Goal: Book appointment/travel/reservation

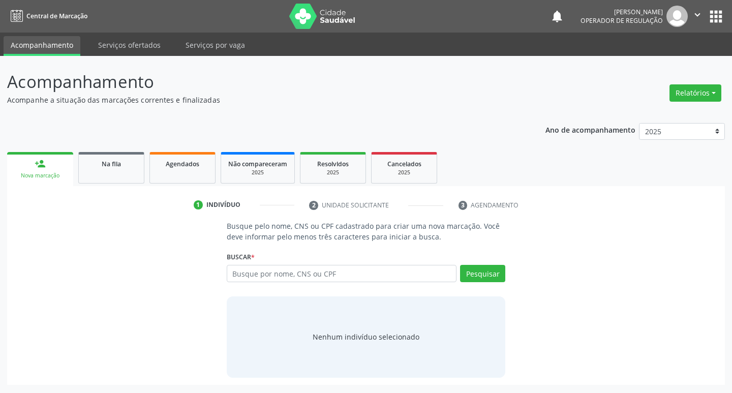
click at [258, 279] on input "text" at bounding box center [342, 273] width 230 height 17
click at [295, 266] on input "text" at bounding box center [342, 273] width 230 height 17
type input "02324945410"
click at [496, 269] on button "Pesquisar" at bounding box center [482, 273] width 45 height 17
type input "02324945410"
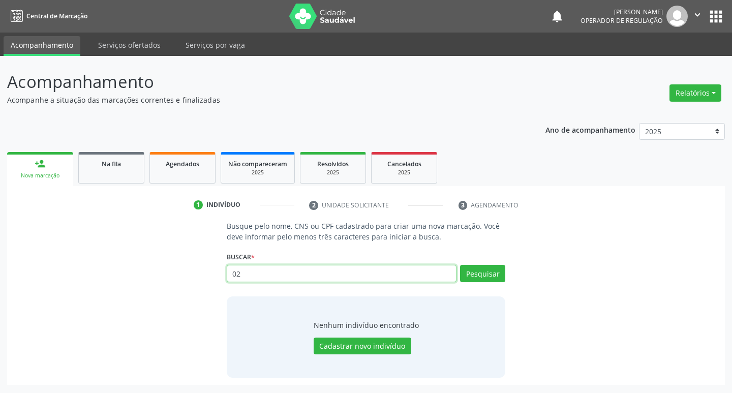
type input "0"
type input "02324945410"
click at [484, 269] on button "Pesquisar" at bounding box center [482, 273] width 45 height 17
type input "02324945410"
type input "0"
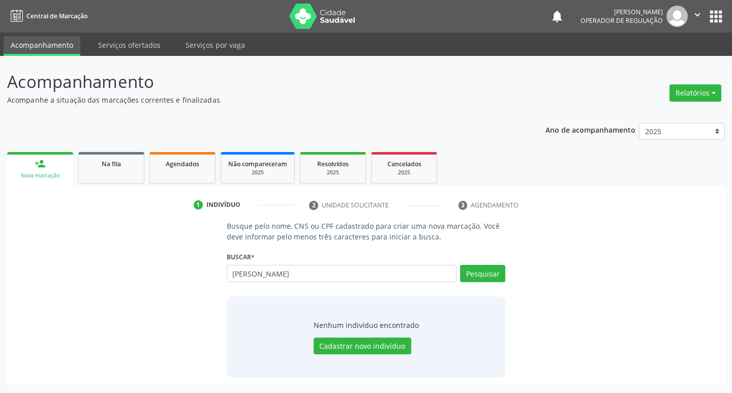
type input "[PERSON_NAME]"
click at [484, 269] on button "Pesquisar" at bounding box center [482, 273] width 45 height 17
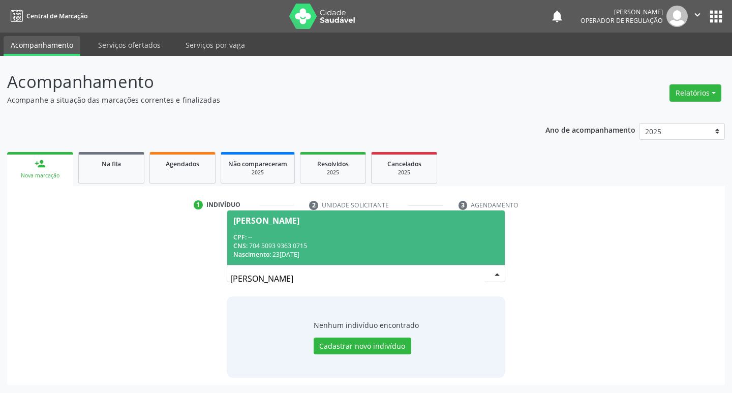
click at [352, 247] on div "CNS: 704 5093 9363 0715" at bounding box center [366, 245] width 266 height 9
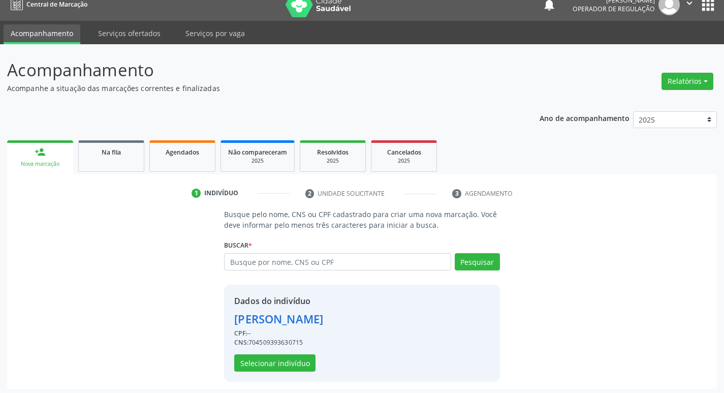
scroll to position [15, 0]
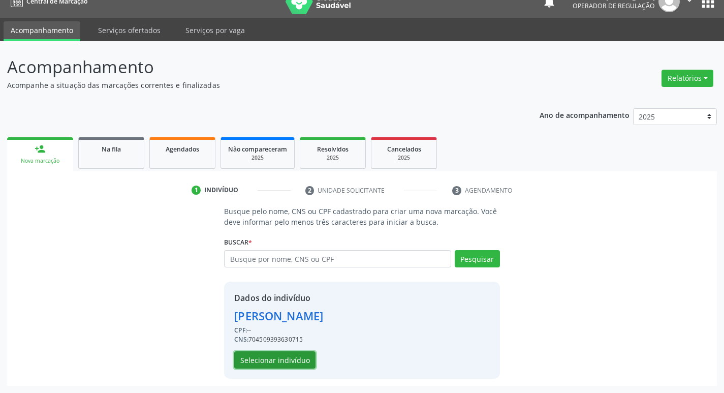
click at [267, 366] on button "Selecionar indivíduo" at bounding box center [274, 359] width 81 height 17
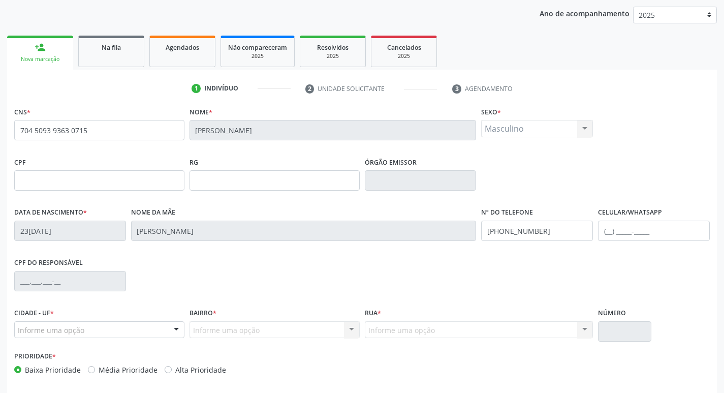
scroll to position [158, 0]
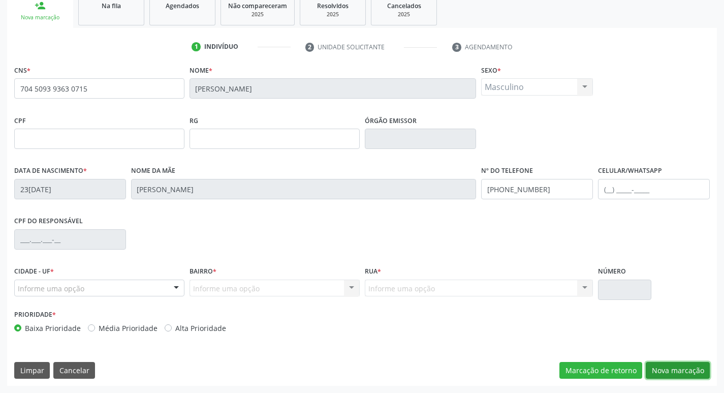
click at [681, 368] on button "Nova marcação" at bounding box center [678, 370] width 64 height 17
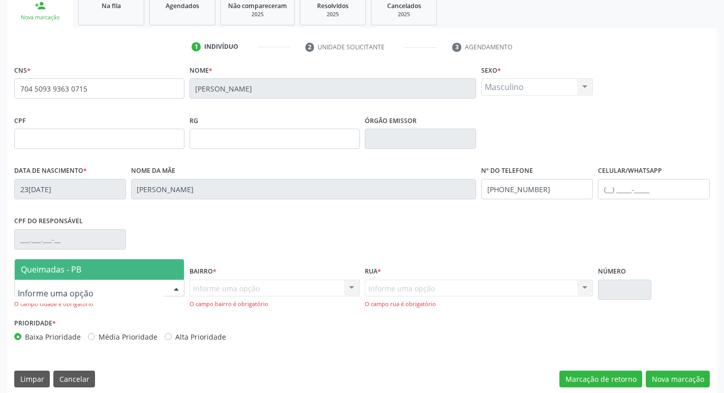
click at [75, 296] on div at bounding box center [99, 288] width 170 height 17
click at [79, 275] on span "Queimadas - PB" at bounding box center [99, 269] width 169 height 20
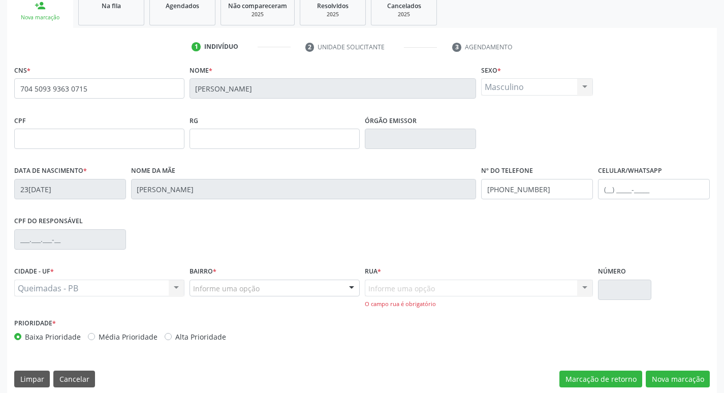
click at [232, 302] on div "Bairro * Informe uma opção [GEOGRAPHIC_DATA] Centro Castanho [PERSON_NAME] [GEO…" at bounding box center [274, 290] width 175 height 52
click at [222, 296] on div "Informe uma opção" at bounding box center [275, 288] width 170 height 17
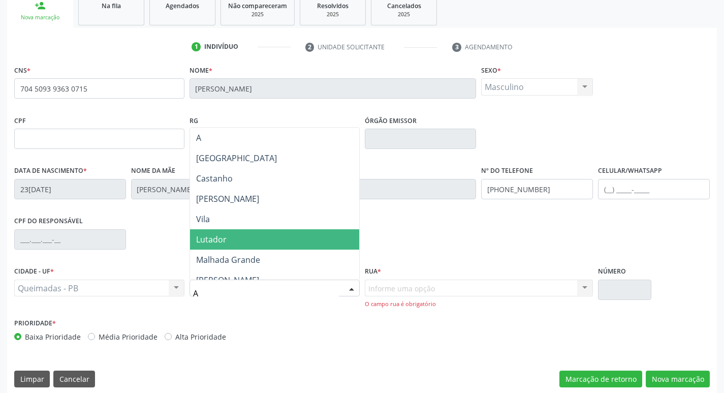
type input "AN"
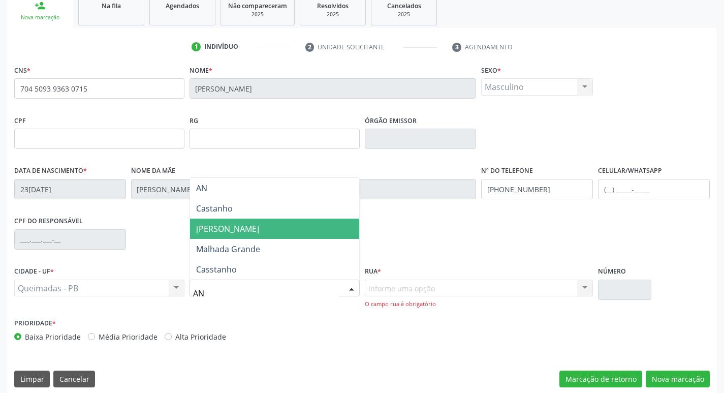
click at [266, 233] on span "[PERSON_NAME]" at bounding box center [274, 229] width 169 height 20
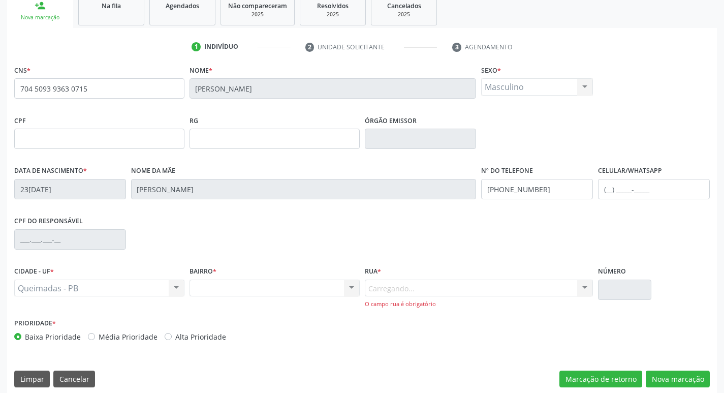
click at [416, 304] on div "O campo rua é obrigatório" at bounding box center [479, 304] width 229 height 9
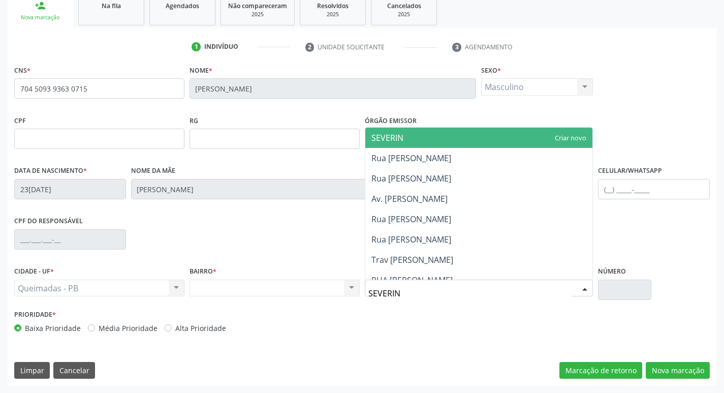
type input "SEVERINO"
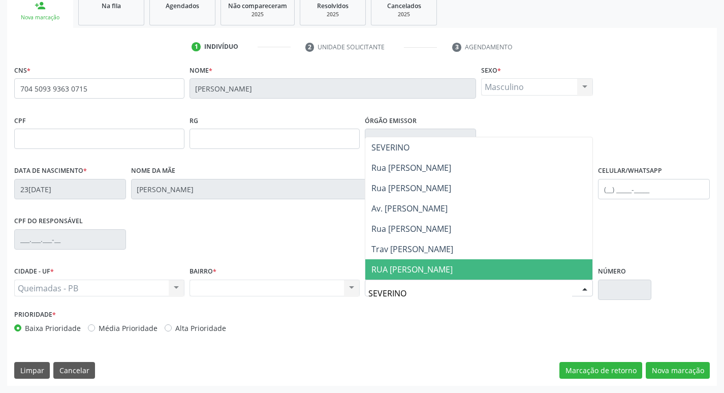
click at [453, 269] on span "RUA [PERSON_NAME]" at bounding box center [412, 269] width 81 height 11
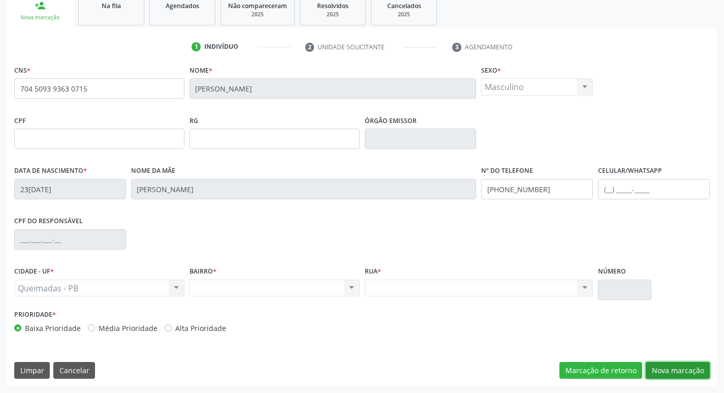
click at [700, 365] on button "Nova marcação" at bounding box center [678, 370] width 64 height 17
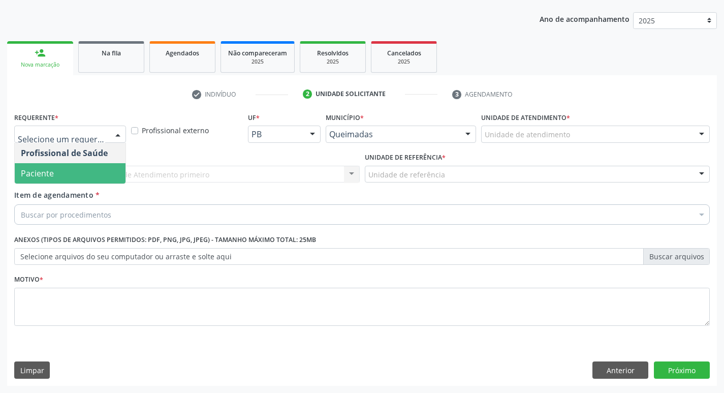
click at [49, 163] on span "Paciente" at bounding box center [70, 173] width 111 height 20
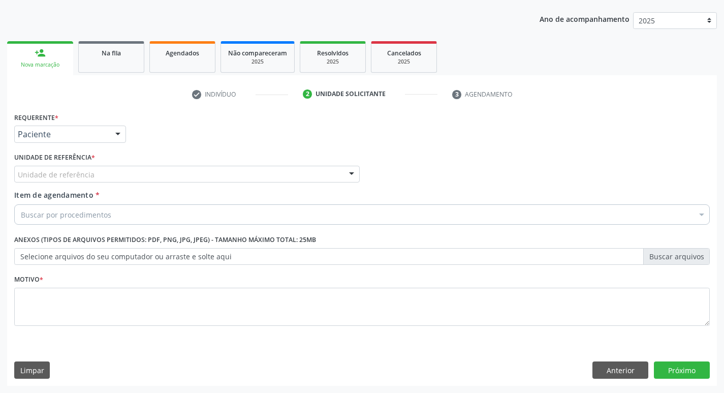
click at [86, 168] on div "Unidade de referência" at bounding box center [187, 174] width 346 height 17
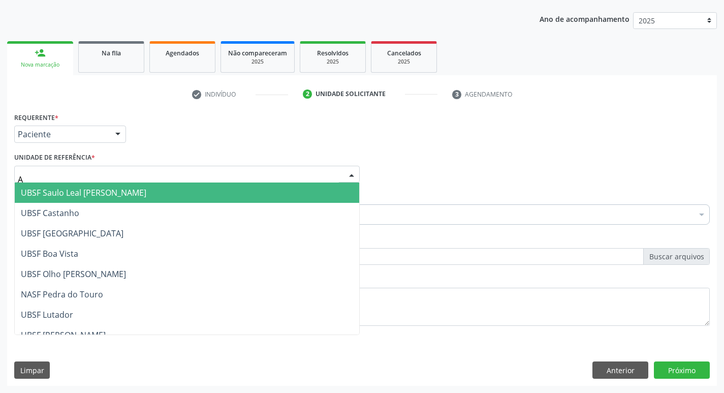
type input "AN"
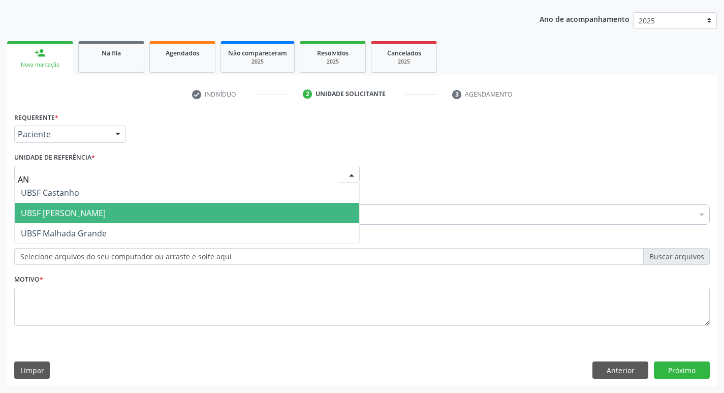
click at [128, 205] on span "UBSF [PERSON_NAME]" at bounding box center [187, 213] width 345 height 20
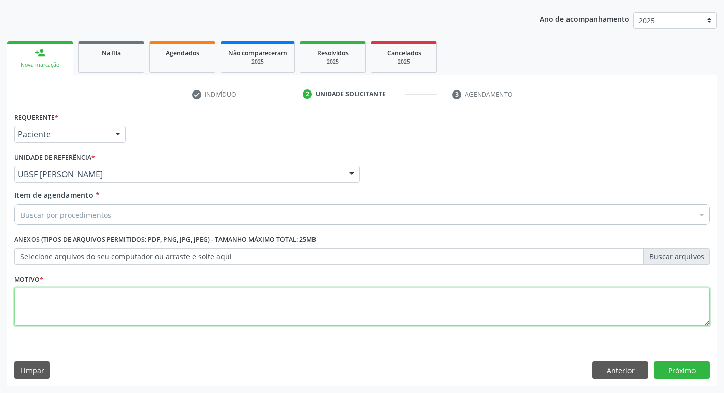
click at [115, 307] on textarea at bounding box center [362, 307] width 696 height 39
type textarea "AVALIACAO"
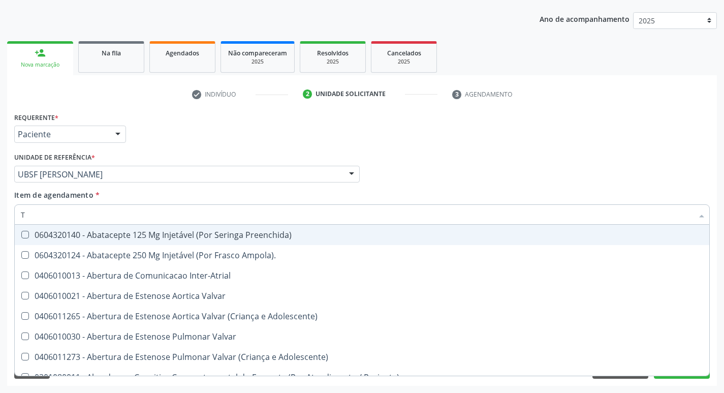
type input "TG"
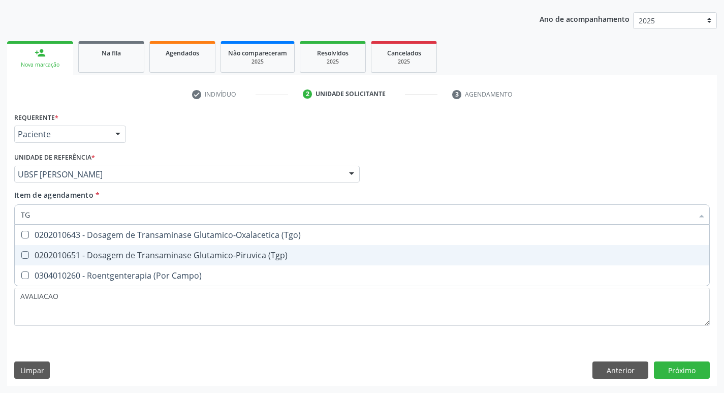
click at [96, 251] on div "0202010651 - Dosagem de Transaminase Glutamico-Piruvica (Tgp)" at bounding box center [362, 255] width 683 height 8
checkbox \(Tgp\) "true"
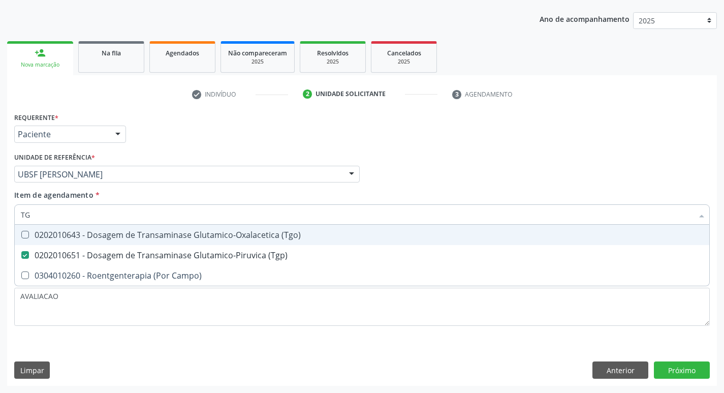
click at [87, 241] on span "0202010643 - Dosagem de Transaminase Glutamico-Oxalacetica (Tgo)" at bounding box center [362, 235] width 695 height 20
checkbox \(Tgo\) "true"
type input "T"
checkbox \(Tgo\) "false"
checkbox \(Tgp\) "false"
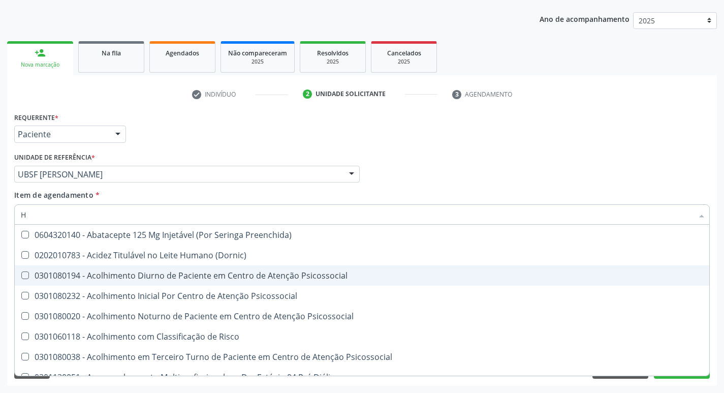
type input "HEMOGR"
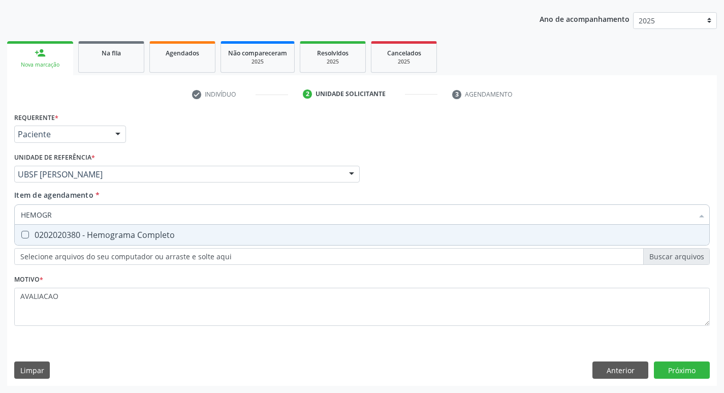
click at [106, 243] on span "0202020380 - Hemograma Completo" at bounding box center [362, 235] width 695 height 20
checkbox Completo "true"
type input "HEMOG"
checkbox Completo "false"
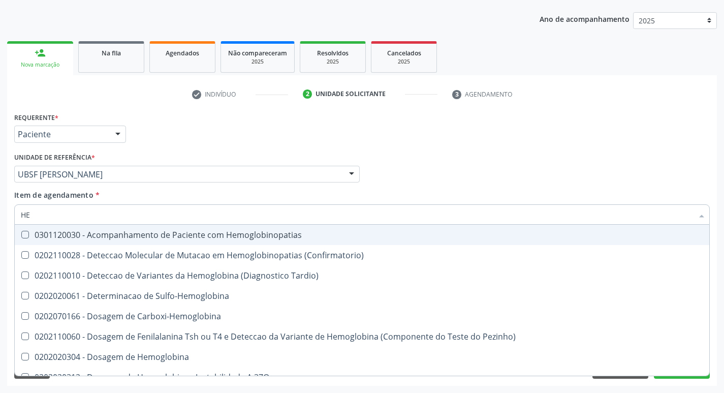
type input "H"
checkbox Completo "false"
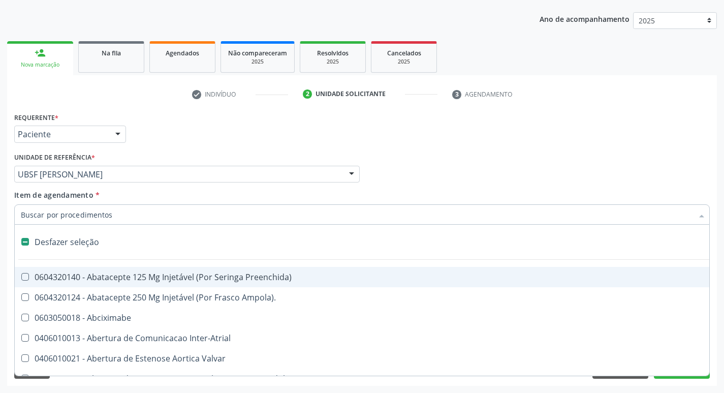
type input "U"
checkbox Cama "true"
checkbox Personalizada "true"
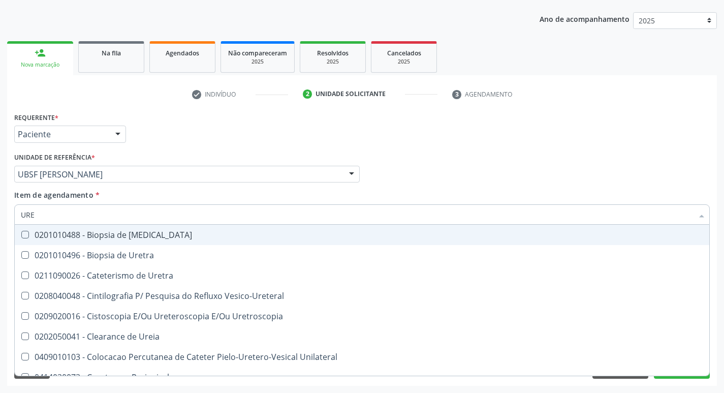
type input "UREI"
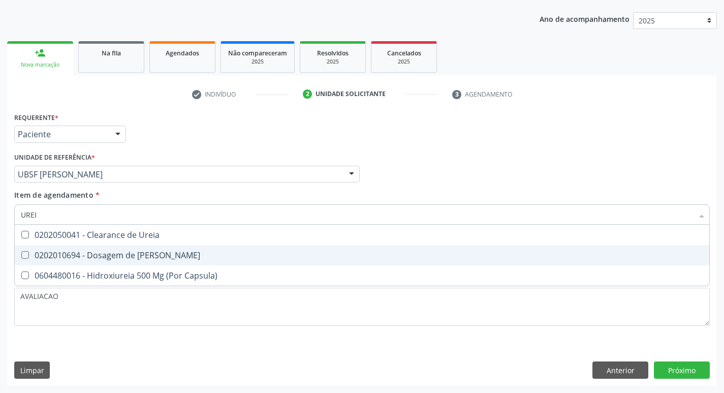
click at [106, 258] on div "0202010694 - Dosagem de [PERSON_NAME]" at bounding box center [362, 255] width 683 height 8
checkbox Ureia "true"
type input "URE"
checkbox Ureia "false"
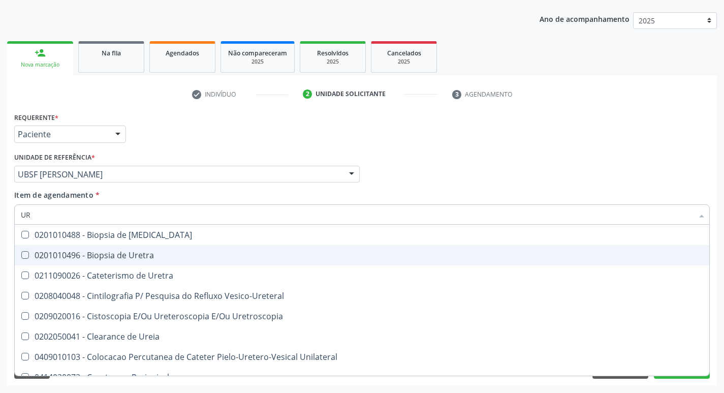
type input "U"
checkbox Ureia "false"
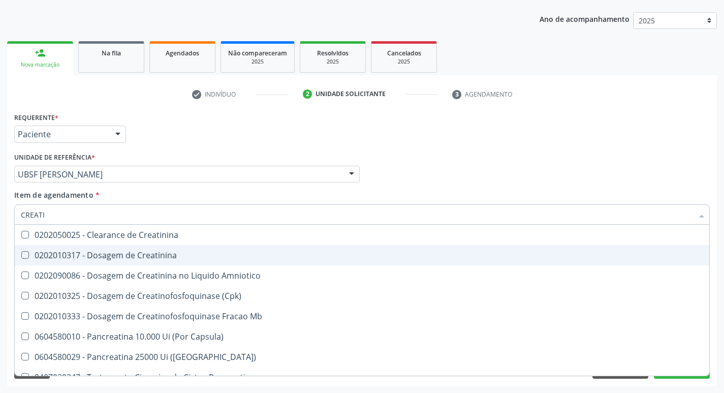
type input "CREATIN"
click at [106, 258] on div "0202010317 - Dosagem de Creatinina" at bounding box center [362, 255] width 683 height 8
checkbox Creatinina "true"
type input "C"
checkbox Creatinina "false"
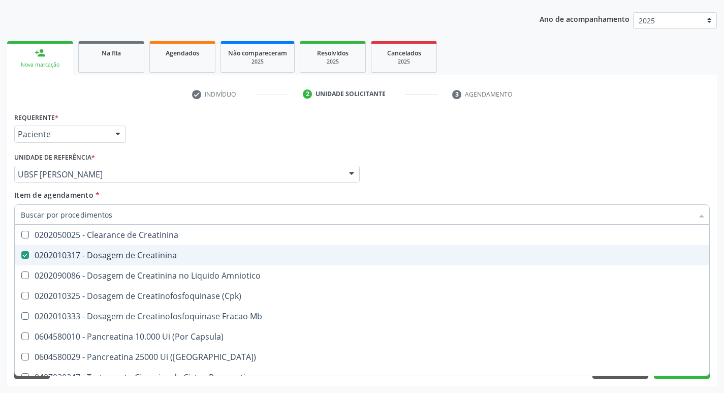
checkbox Amniotico "false"
checkbox Mb "false"
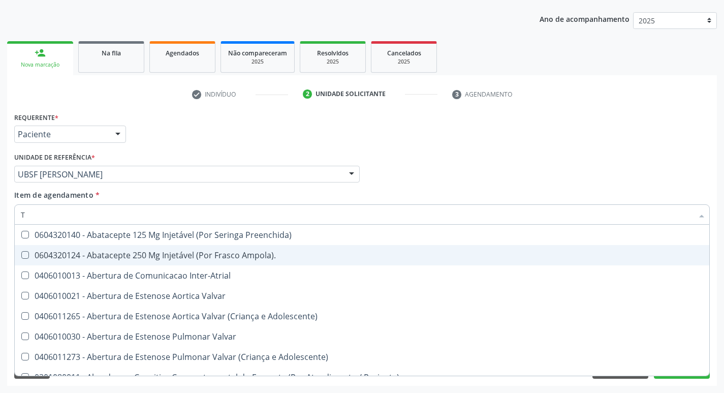
type input "TG"
checkbox Preenchida\) "true"
checkbox Ampola\)\ "true"
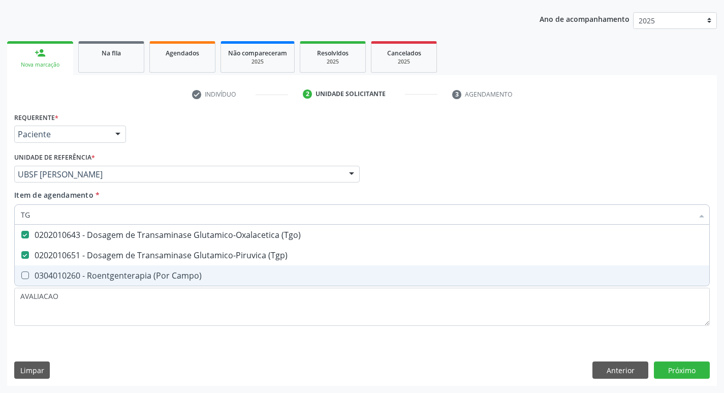
type input "T"
checkbox \(Tgo\) "false"
checkbox \(Tgp\) "false"
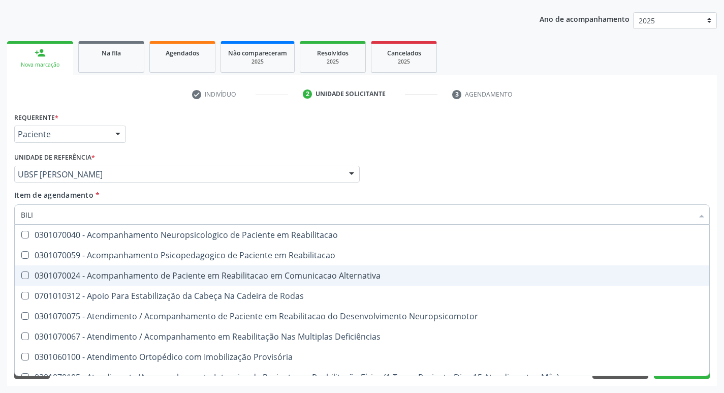
type input "BILIR"
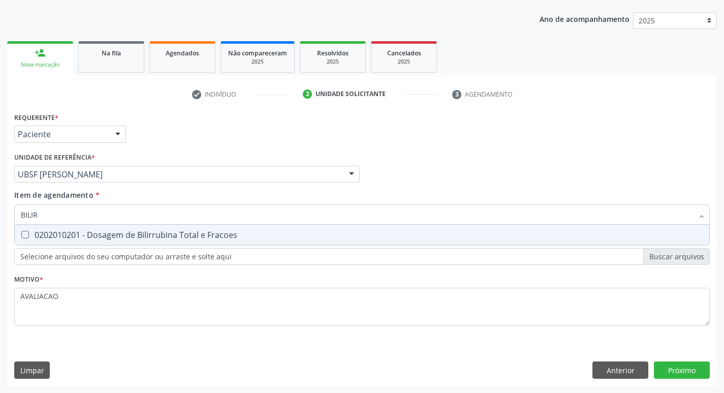
click at [144, 237] on div "0202010201 - Dosagem de Bilirrubina Total e Fracoes" at bounding box center [362, 235] width 683 height 8
checkbox Fracoes "true"
type input "BILI"
checkbox Fracoes "false"
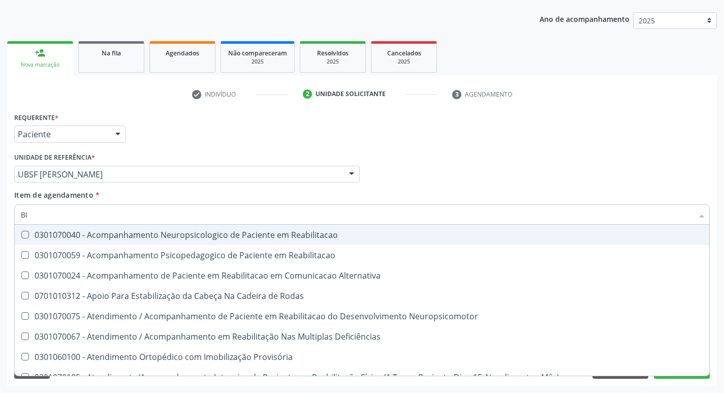
type input "B"
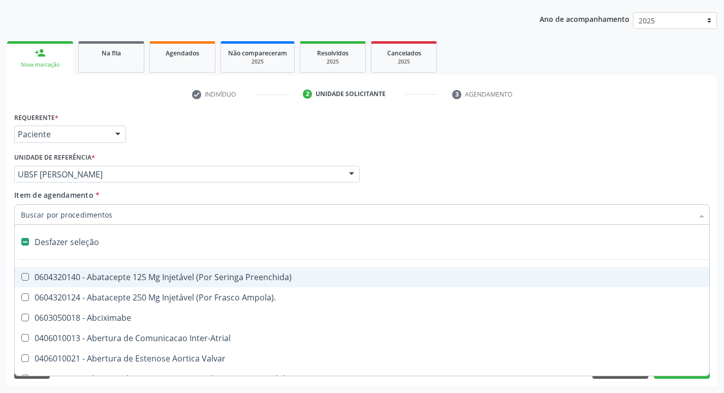
checkbox Psicossocial "false"
checkbox \(Uai\)\ "false"
type input "G"
checkbox Iridium "true"
checkbox Criança "true"
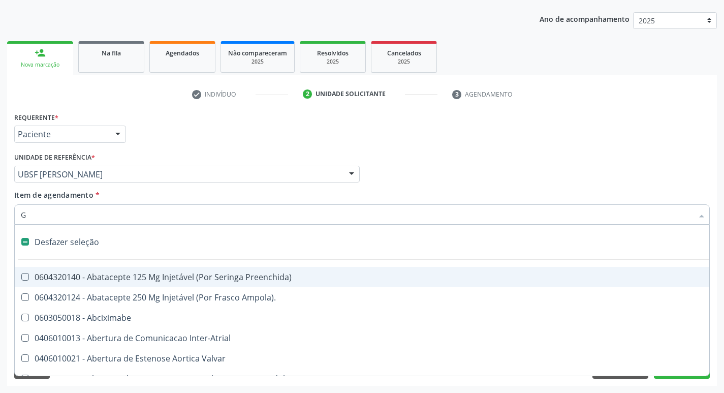
checkbox Quantitativa\) "true"
checkbox Esforco "true"
checkbox \(Dacriocintilografia\) "true"
checkbox Persistente "true"
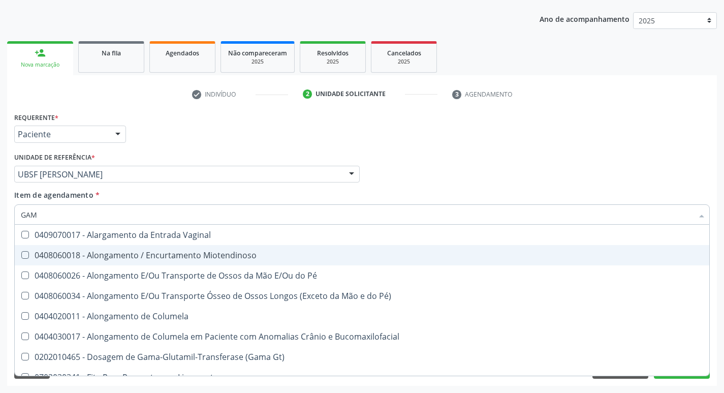
type input "GAMA"
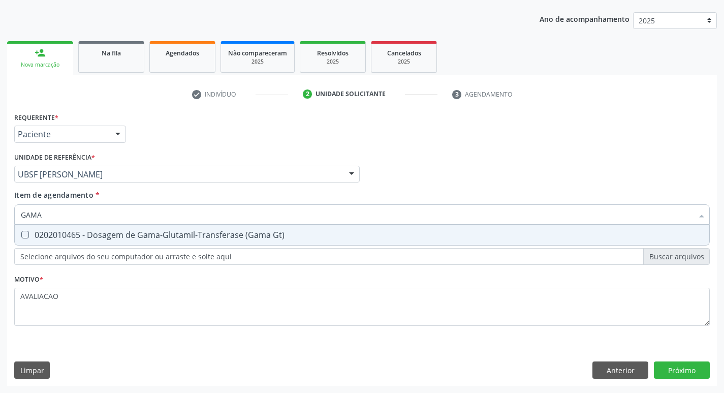
click at [203, 239] on div "0202010465 - Dosagem de Gama-Glutamil-Transferase (Gama Gt)" at bounding box center [362, 235] width 683 height 8
checkbox Gt\) "true"
click at [683, 375] on div "Requerente * Paciente Profissional de Saúde Paciente Nenhum resultado encontrad…" at bounding box center [362, 248] width 710 height 276
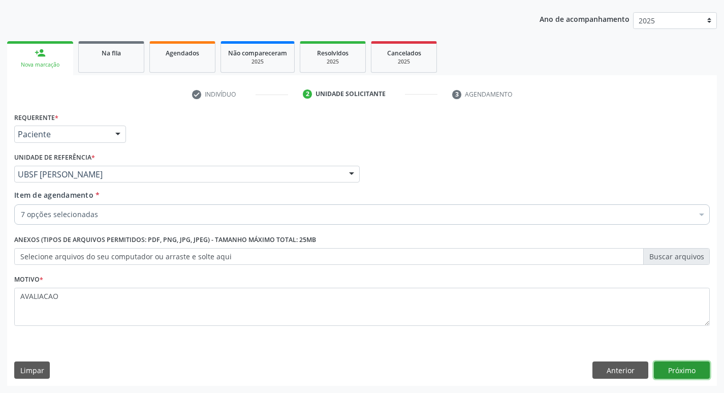
click at [683, 375] on button "Próximo" at bounding box center [682, 369] width 56 height 17
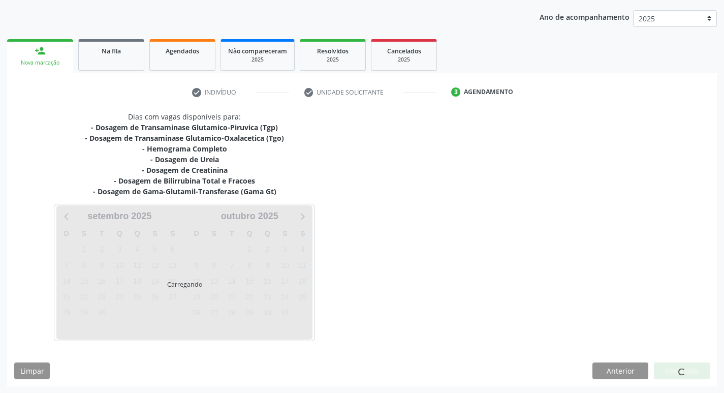
scroll to position [113, 0]
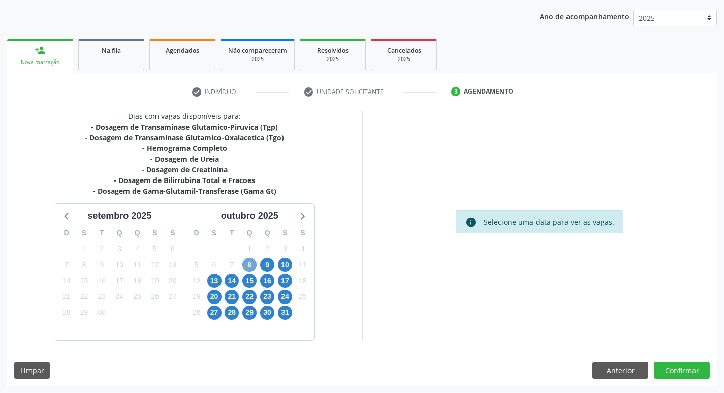
click at [250, 261] on span "8" at bounding box center [249, 265] width 14 height 14
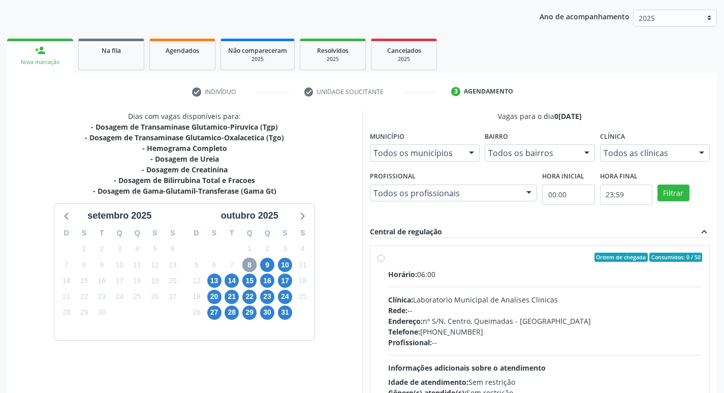
scroll to position [196, 0]
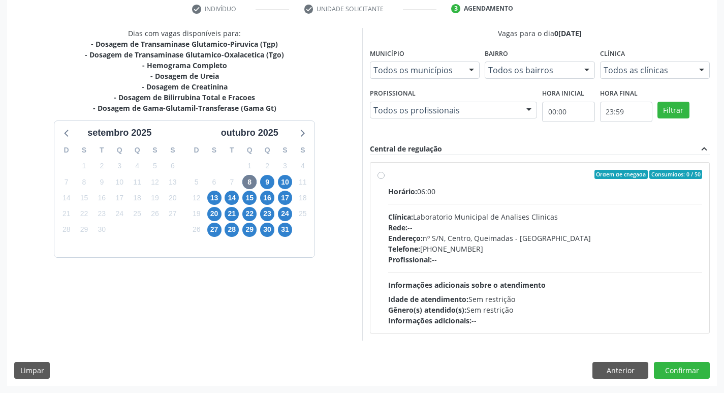
click at [481, 218] on div "Clínica: Laboratorio Municipal de Analises Clinicas" at bounding box center [545, 216] width 315 height 11
click at [385, 179] on input "Ordem de chegada Consumidos: 0 / 50 Horário: 06:00 Clínica: Laboratorio Municip…" at bounding box center [381, 174] width 7 height 9
radio input "true"
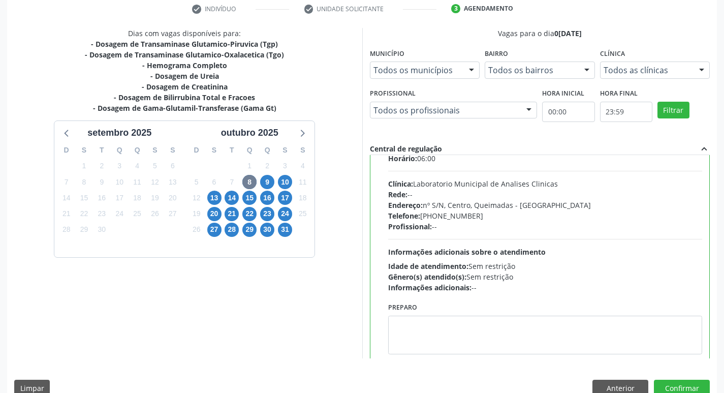
scroll to position [50, 0]
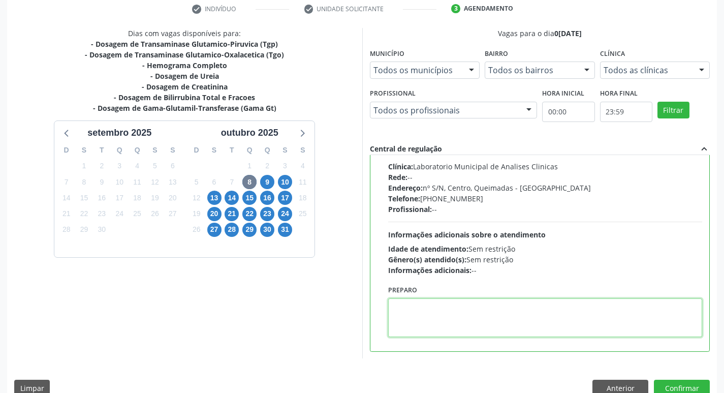
click at [457, 319] on textarea at bounding box center [545, 317] width 315 height 39
type textarea "IR EM [GEOGRAPHIC_DATA]"
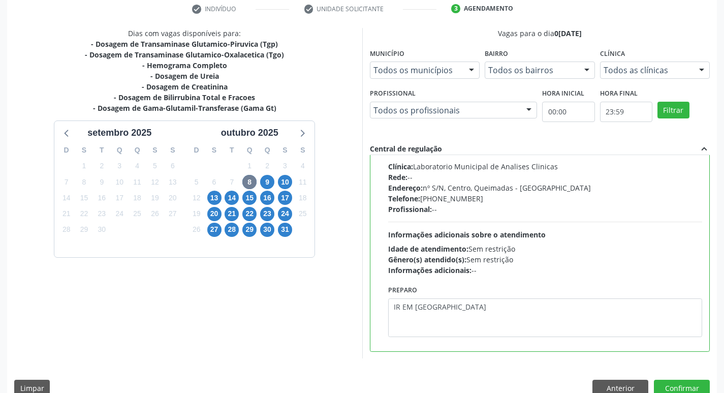
drag, startPoint x: 387, startPoint y: 308, endPoint x: 420, endPoint y: 302, distance: 33.5
click at [420, 302] on div "Preparo IR EM [GEOGRAPHIC_DATA]" at bounding box center [546, 313] width 320 height 61
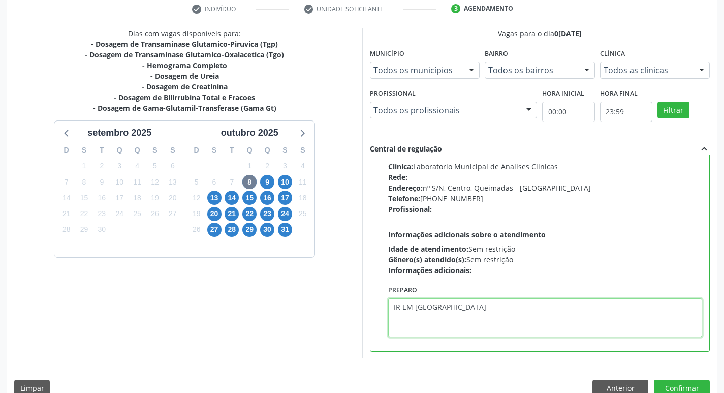
drag, startPoint x: 393, startPoint y: 306, endPoint x: 442, endPoint y: 305, distance: 48.8
click at [442, 305] on textarea "IR EM [GEOGRAPHIC_DATA]" at bounding box center [545, 317] width 315 height 39
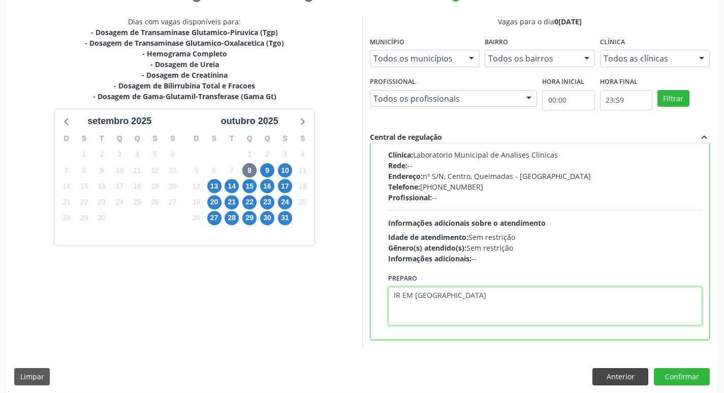
scroll to position [214, 0]
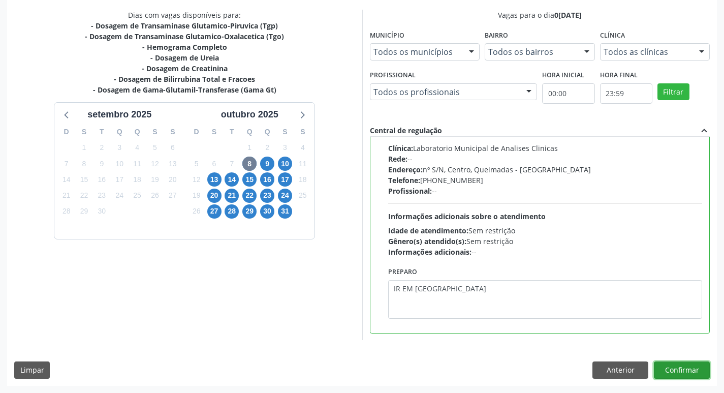
click at [685, 374] on button "Confirmar" at bounding box center [682, 369] width 56 height 17
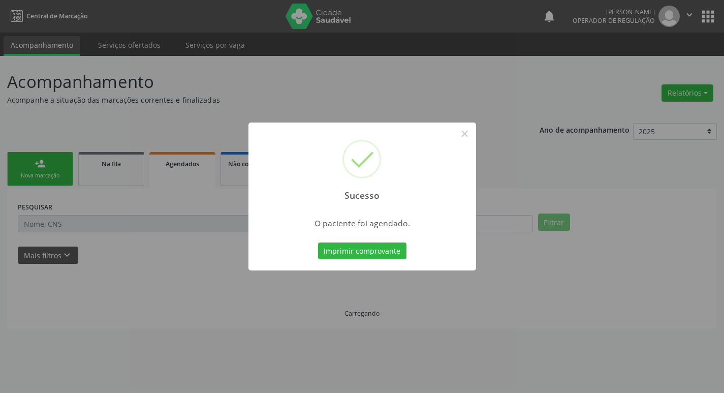
scroll to position [0, 0]
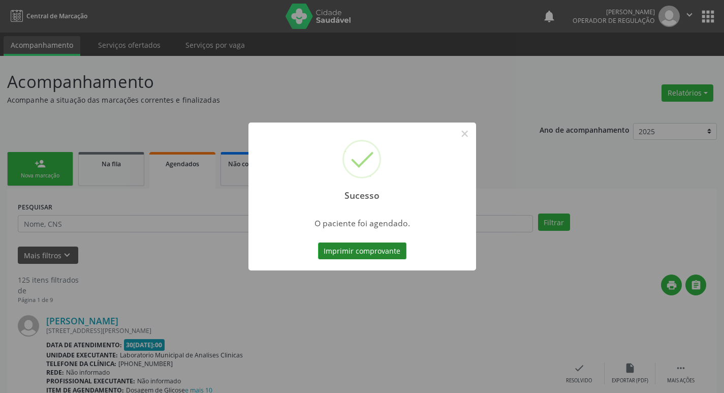
click at [351, 250] on button "Imprimir comprovante" at bounding box center [362, 250] width 88 height 17
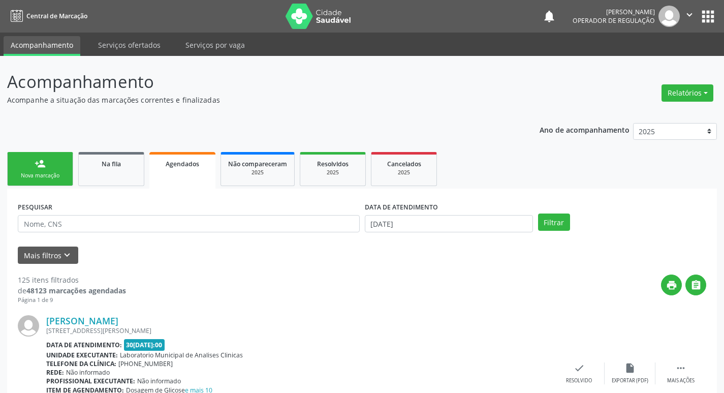
click at [38, 172] on div "Nova marcação" at bounding box center [40, 176] width 51 height 8
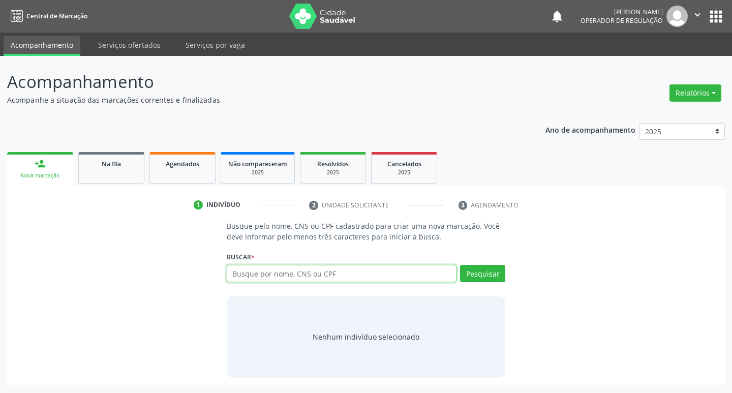
click at [312, 271] on input "text" at bounding box center [342, 273] width 230 height 17
click at [112, 168] on span "Na fila" at bounding box center [111, 164] width 19 height 9
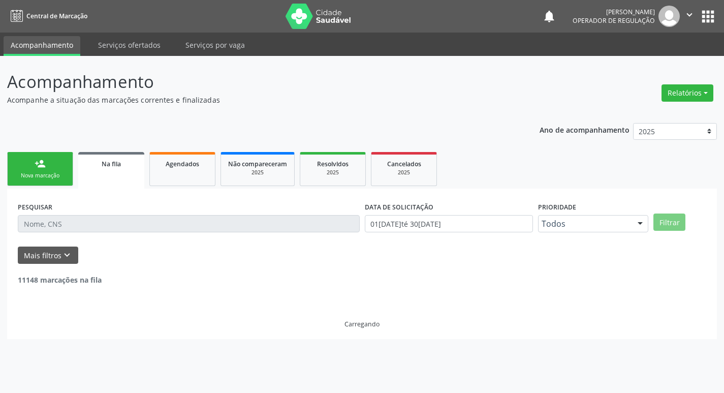
click at [152, 213] on div "PESQUISAR" at bounding box center [188, 219] width 347 height 40
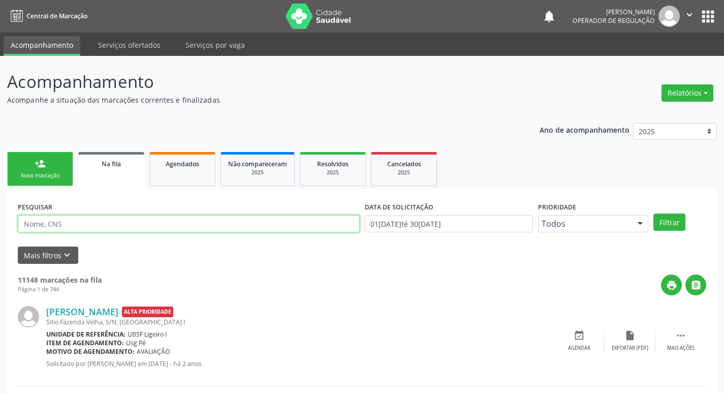
click at [155, 218] on input "text" at bounding box center [189, 223] width 342 height 17
click at [698, 25] on button "" at bounding box center [689, 16] width 19 height 21
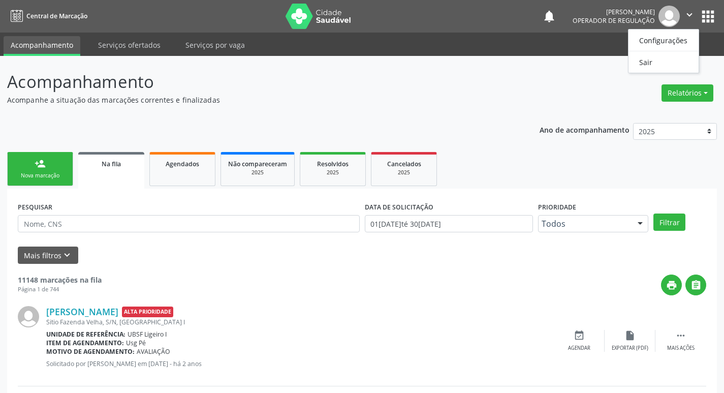
click at [713, 24] on button "apps" at bounding box center [708, 17] width 18 height 18
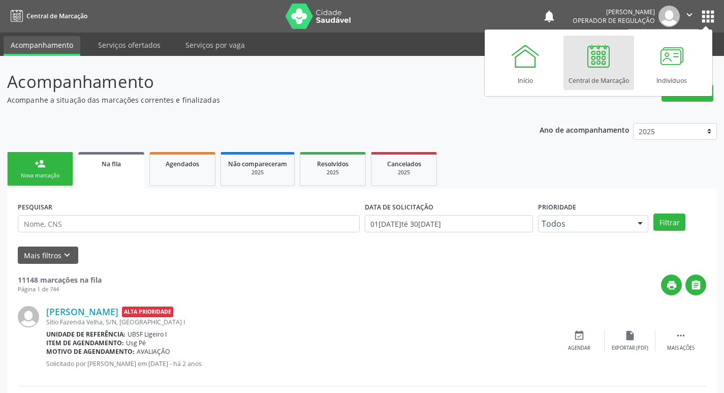
click at [711, 11] on button "apps" at bounding box center [708, 17] width 18 height 18
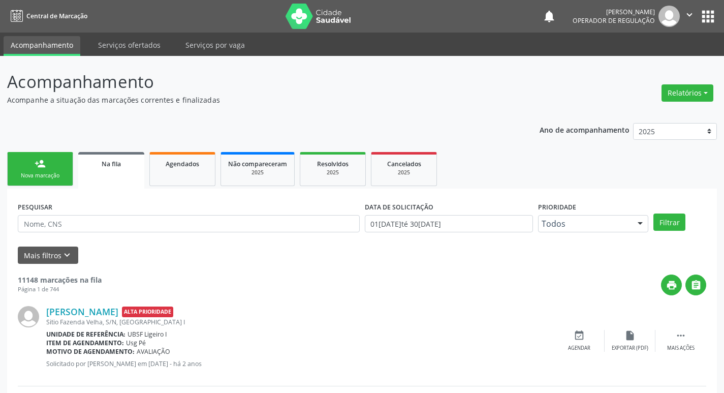
click at [702, 17] on button "apps" at bounding box center [708, 17] width 18 height 18
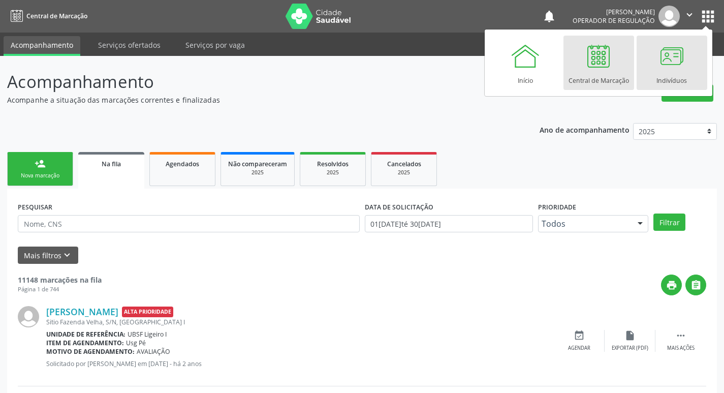
click at [671, 62] on div at bounding box center [672, 56] width 30 height 30
